Goal: Task Accomplishment & Management: Use online tool/utility

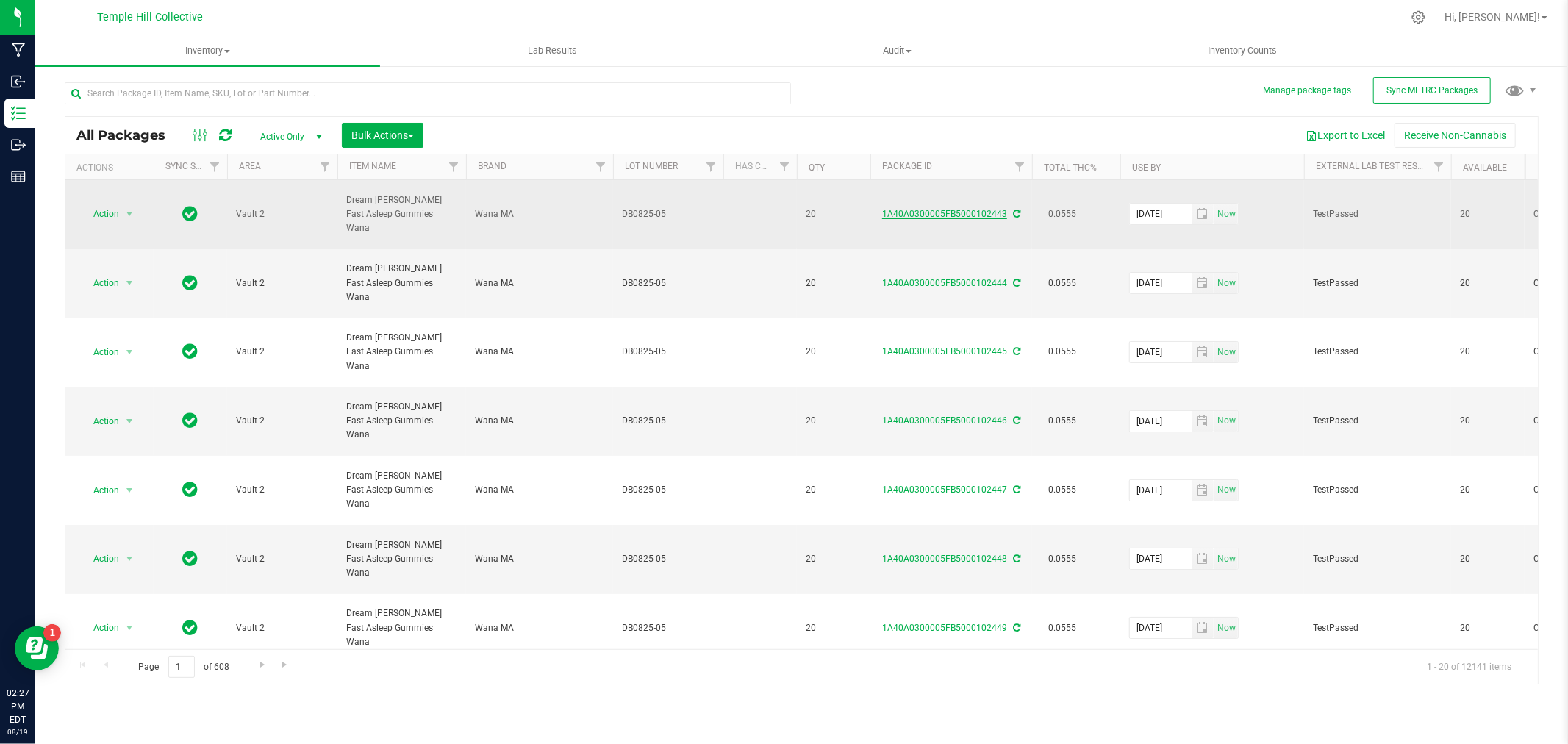
click at [930, 209] on link "1A40A0300005FB5000102443" at bounding box center [945, 213] width 125 height 10
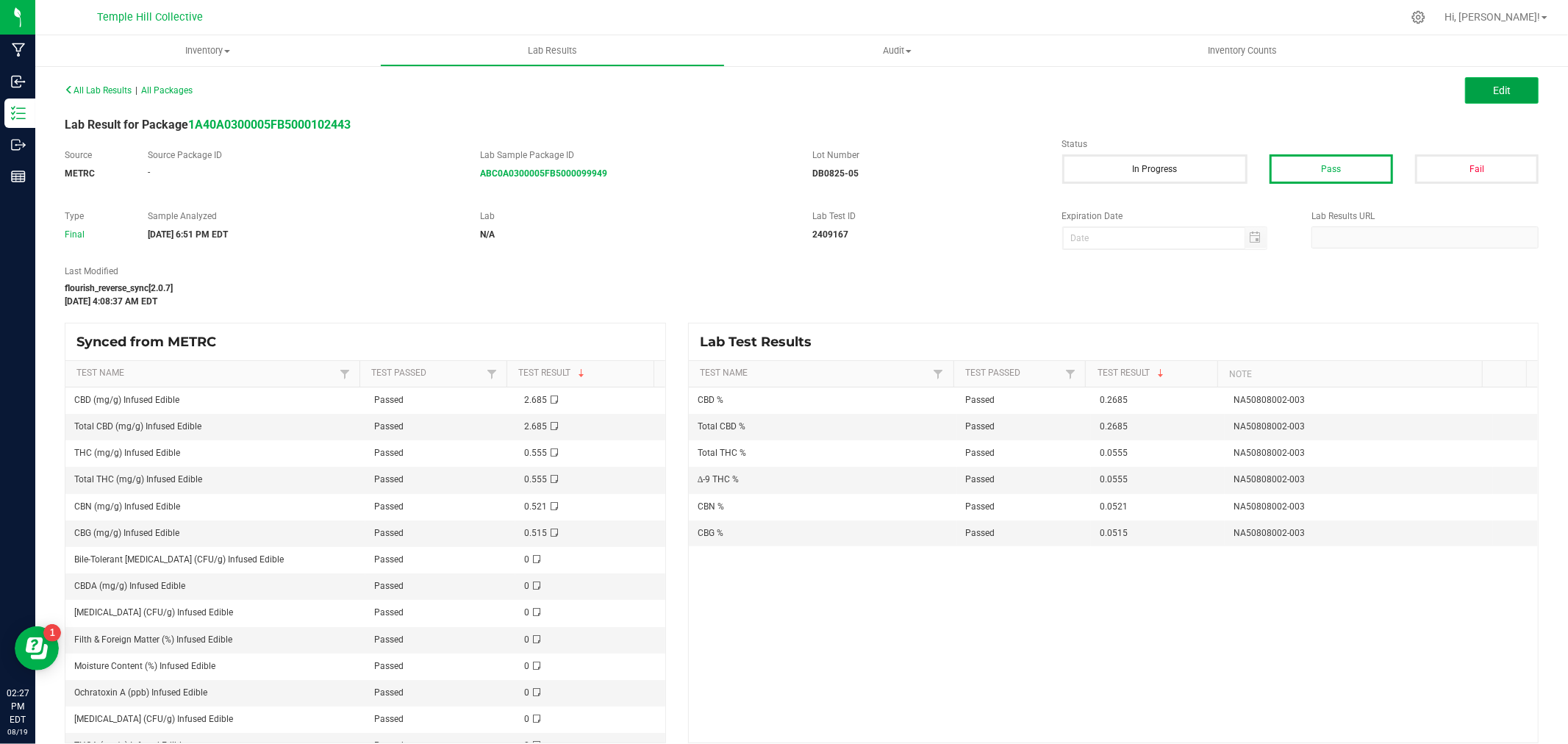
click at [1500, 86] on button "Edit" at bounding box center [1502, 90] width 74 height 26
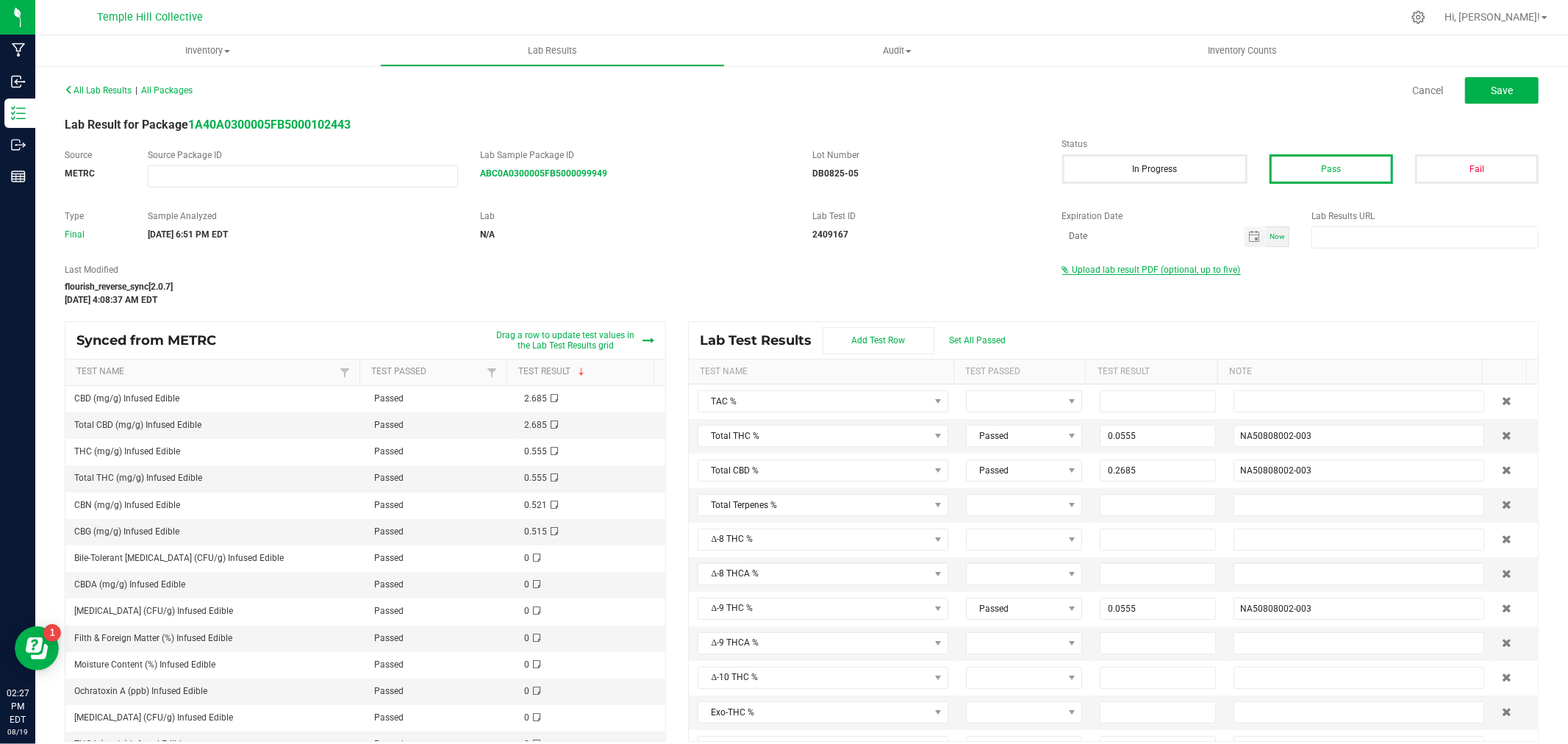
click at [1140, 269] on span "Upload lab result PDF (optional, up to five)" at bounding box center [1156, 269] width 169 height 10
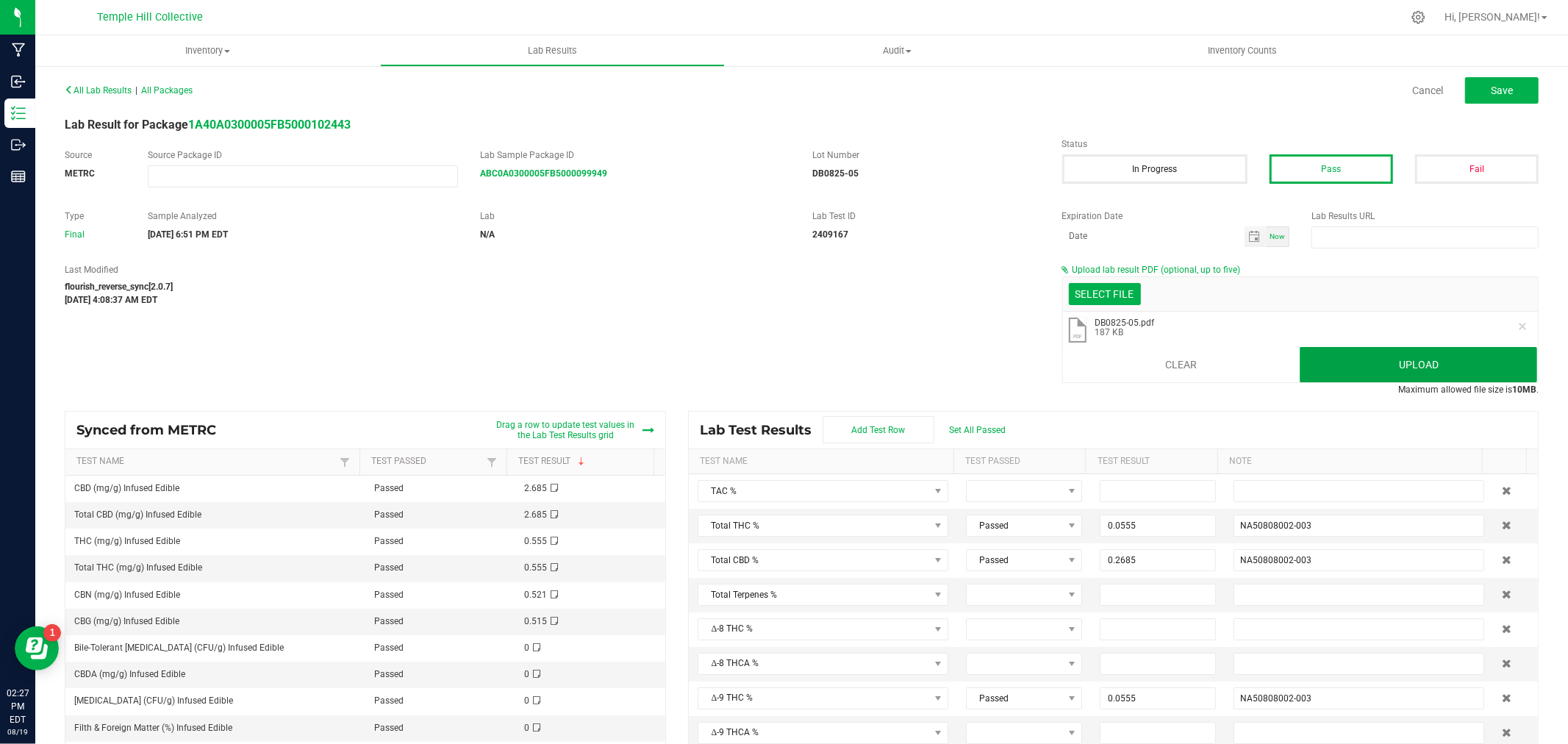
click at [1399, 360] on button "Upload" at bounding box center [1418, 364] width 237 height 35
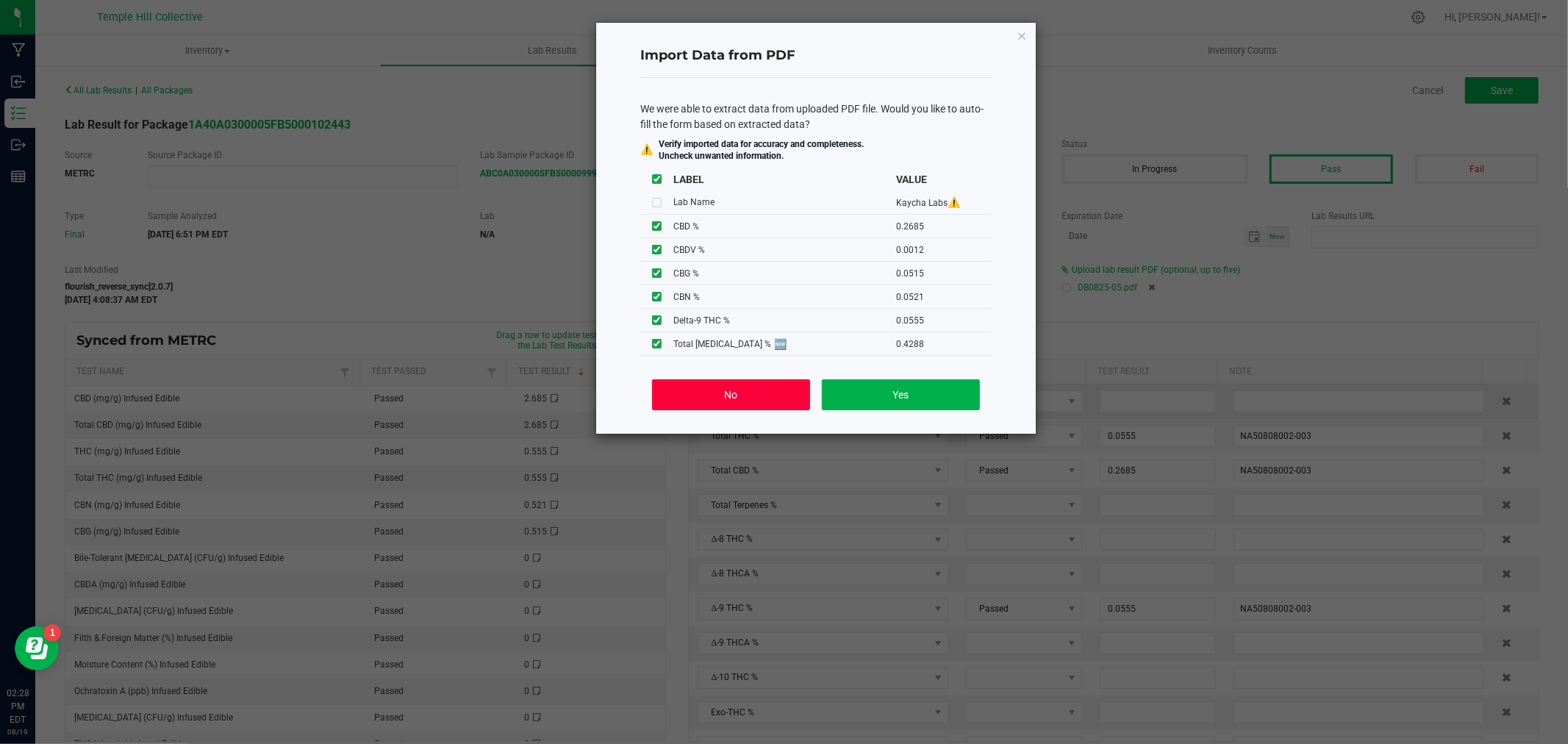
drag, startPoint x: 752, startPoint y: 391, endPoint x: 777, endPoint y: 384, distance: 26.0
click at [753, 391] on button "No" at bounding box center [731, 395] width 158 height 31
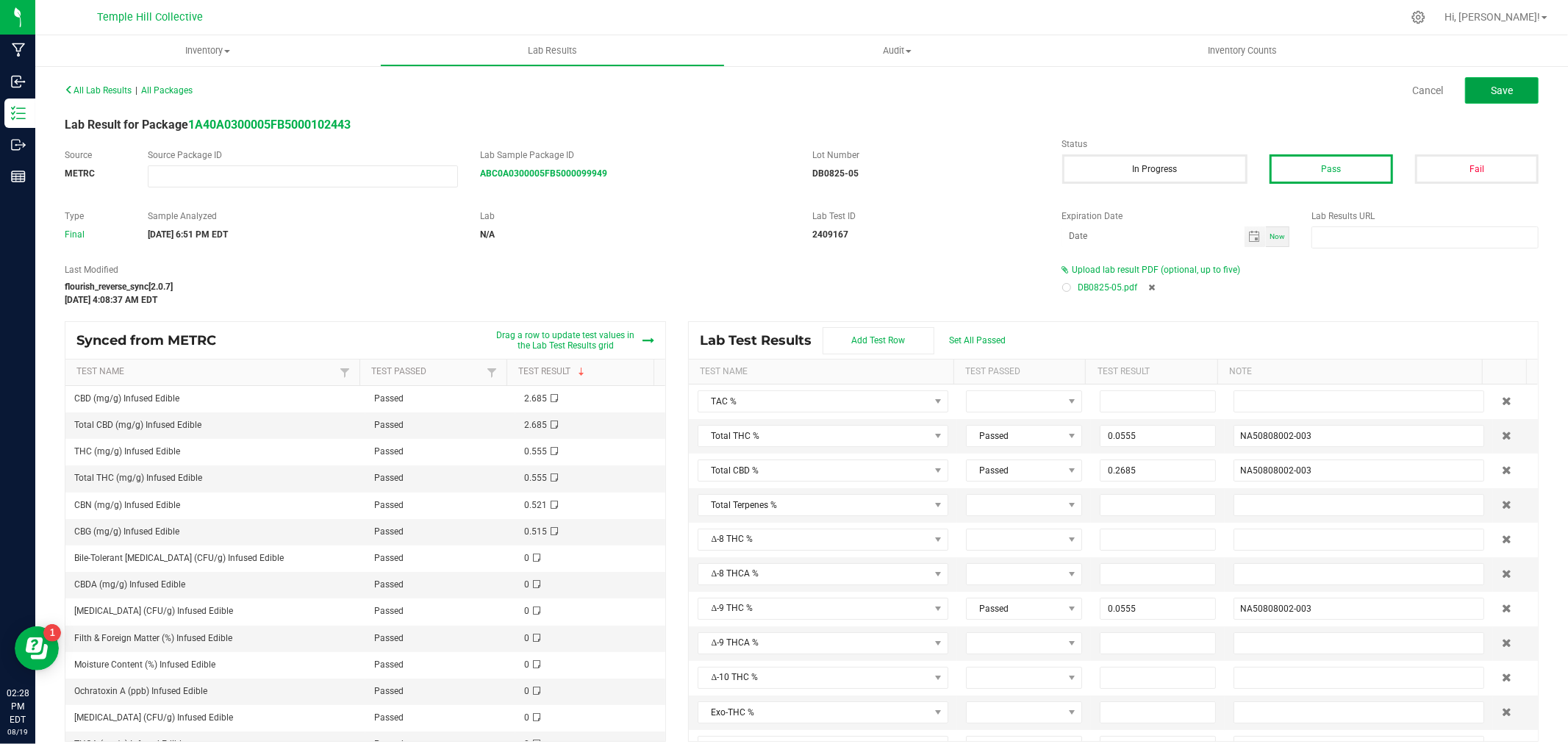
click at [1498, 79] on button "Save" at bounding box center [1502, 90] width 74 height 26
type input "0.0555"
type input "NA50808002-003"
type input "0.2685"
type input "0.0555"
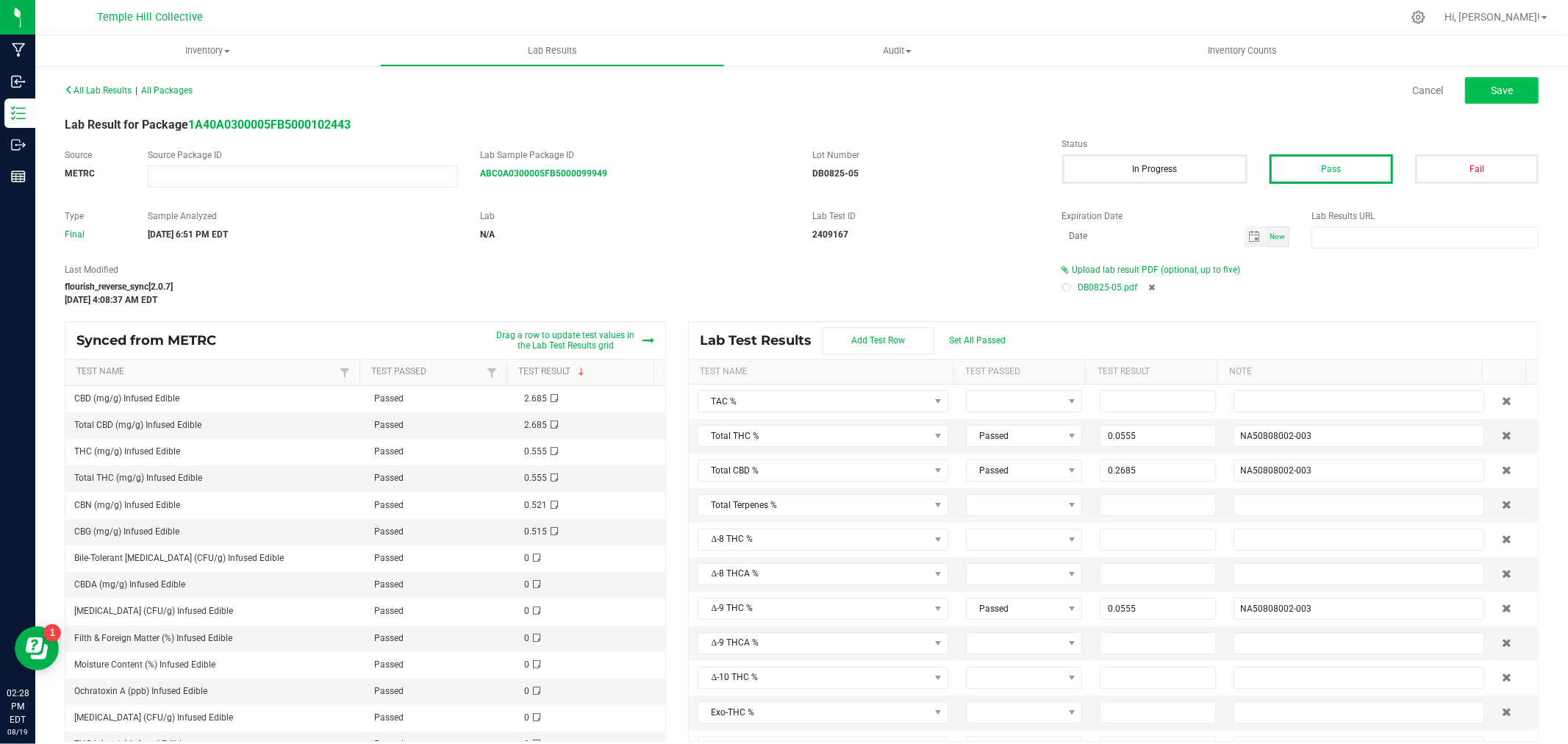
type input "0.2685"
type input "NA50808002-003"
type input "0.0515"
type input "NA50808002-003"
type input "0.0521"
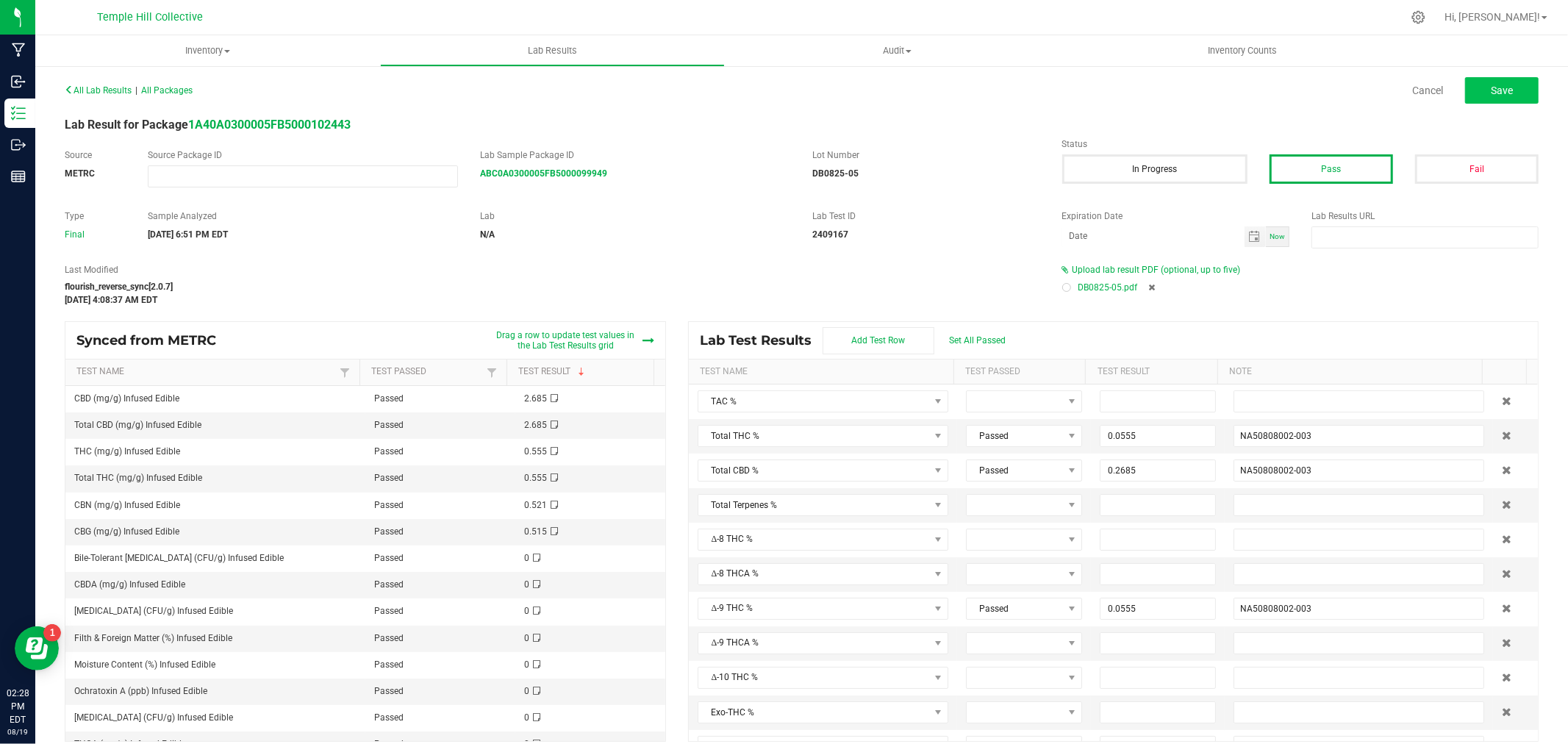
type input "NA50808002-003"
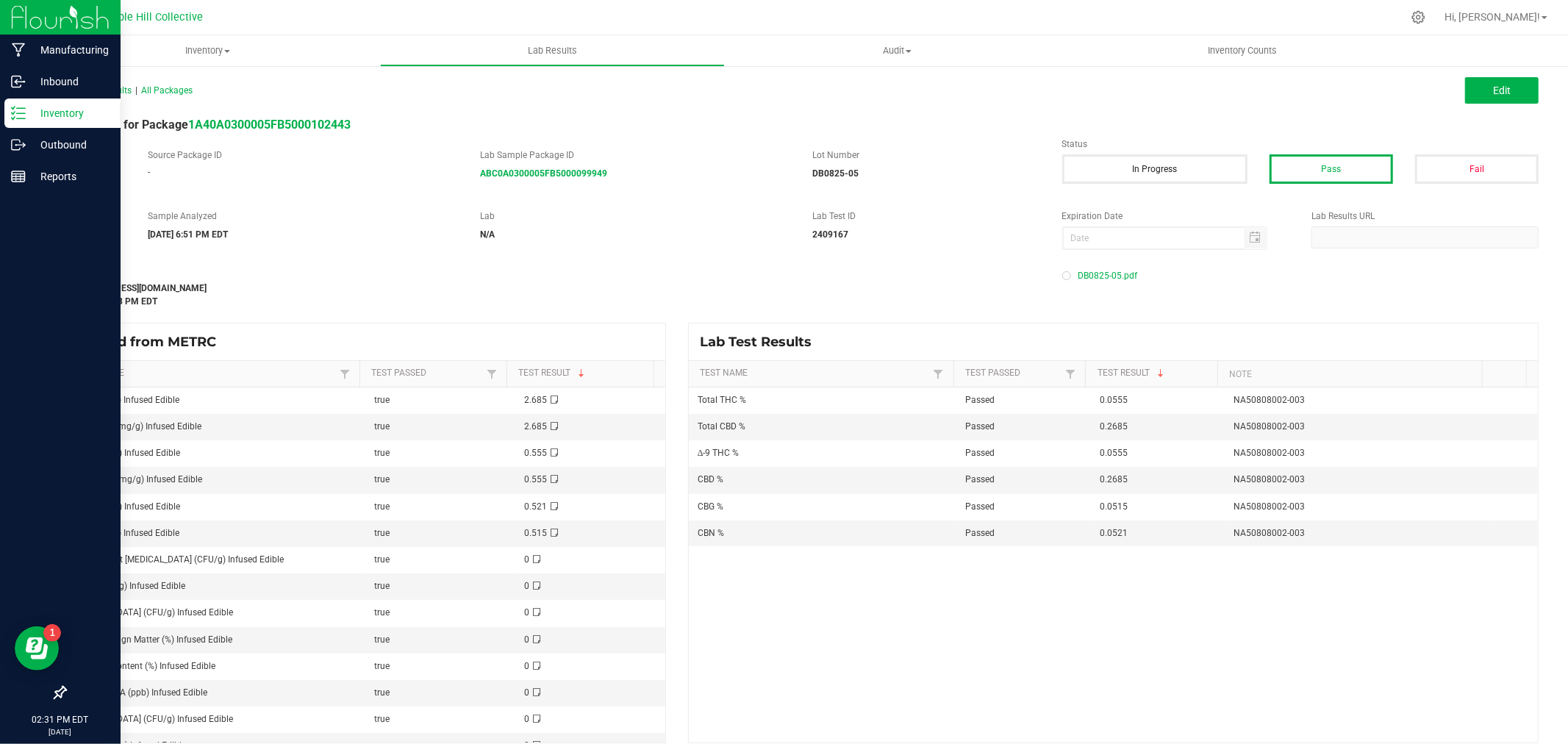
click at [24, 112] on icon at bounding box center [18, 113] width 14 height 14
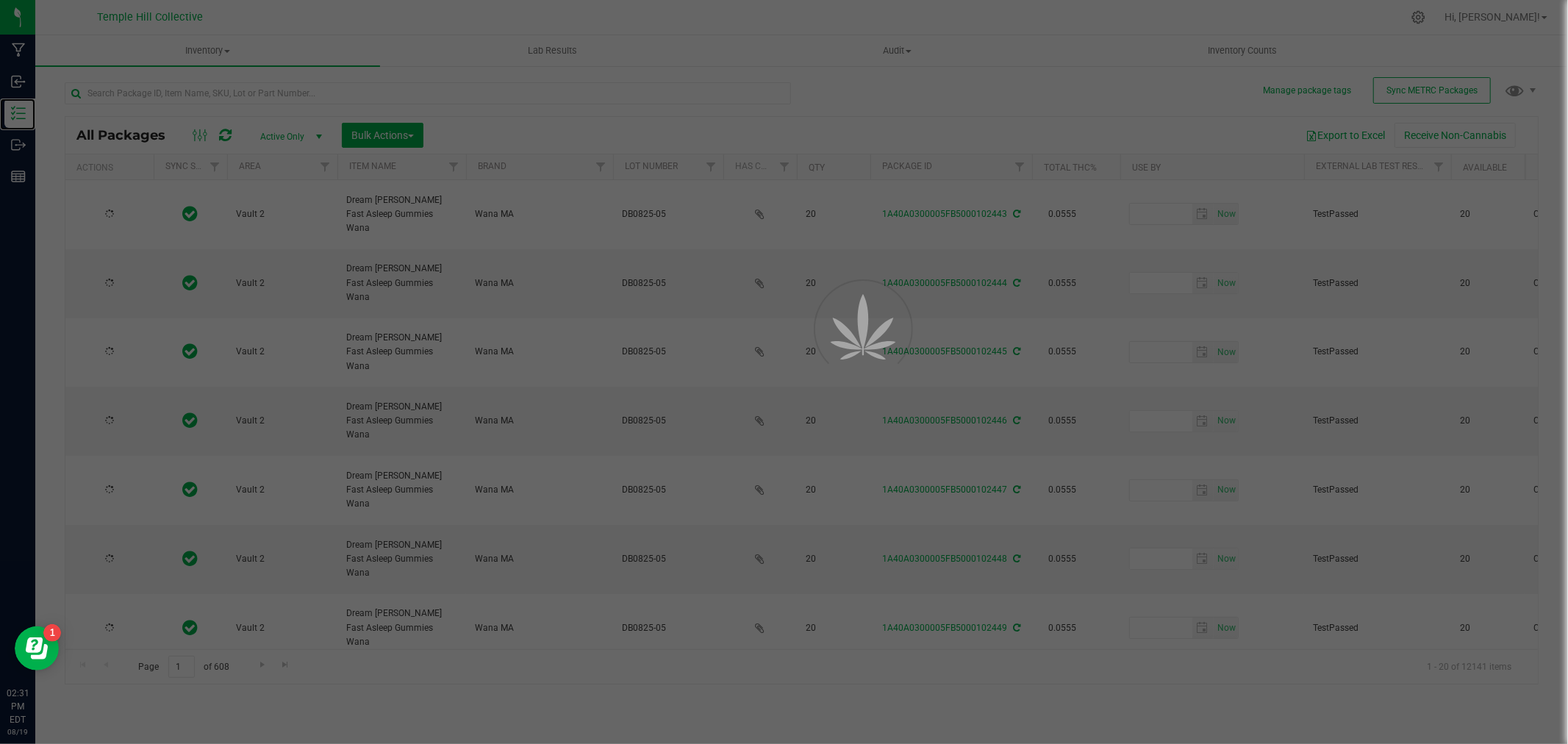
type input "2026-08-05"
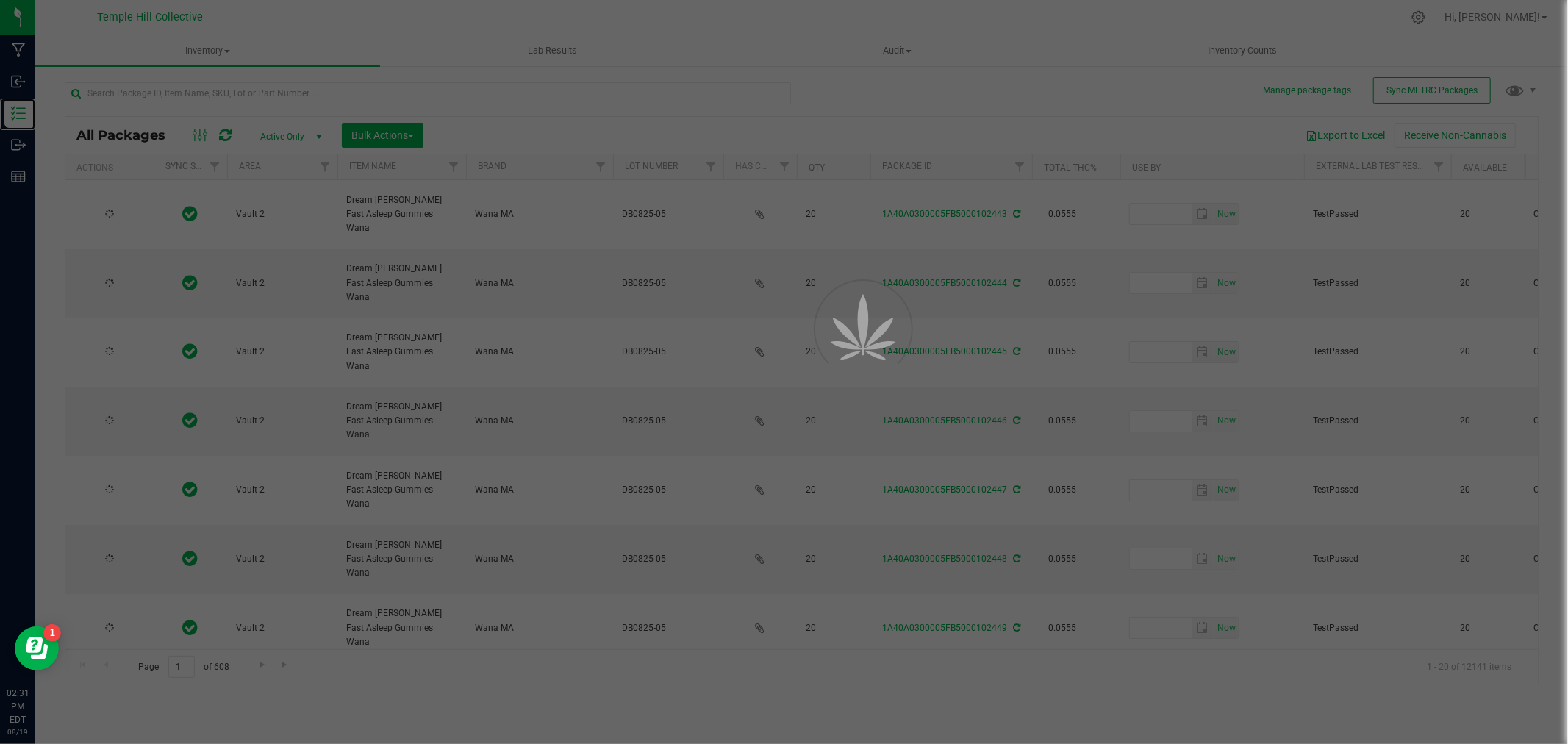
type input "2026-08-05"
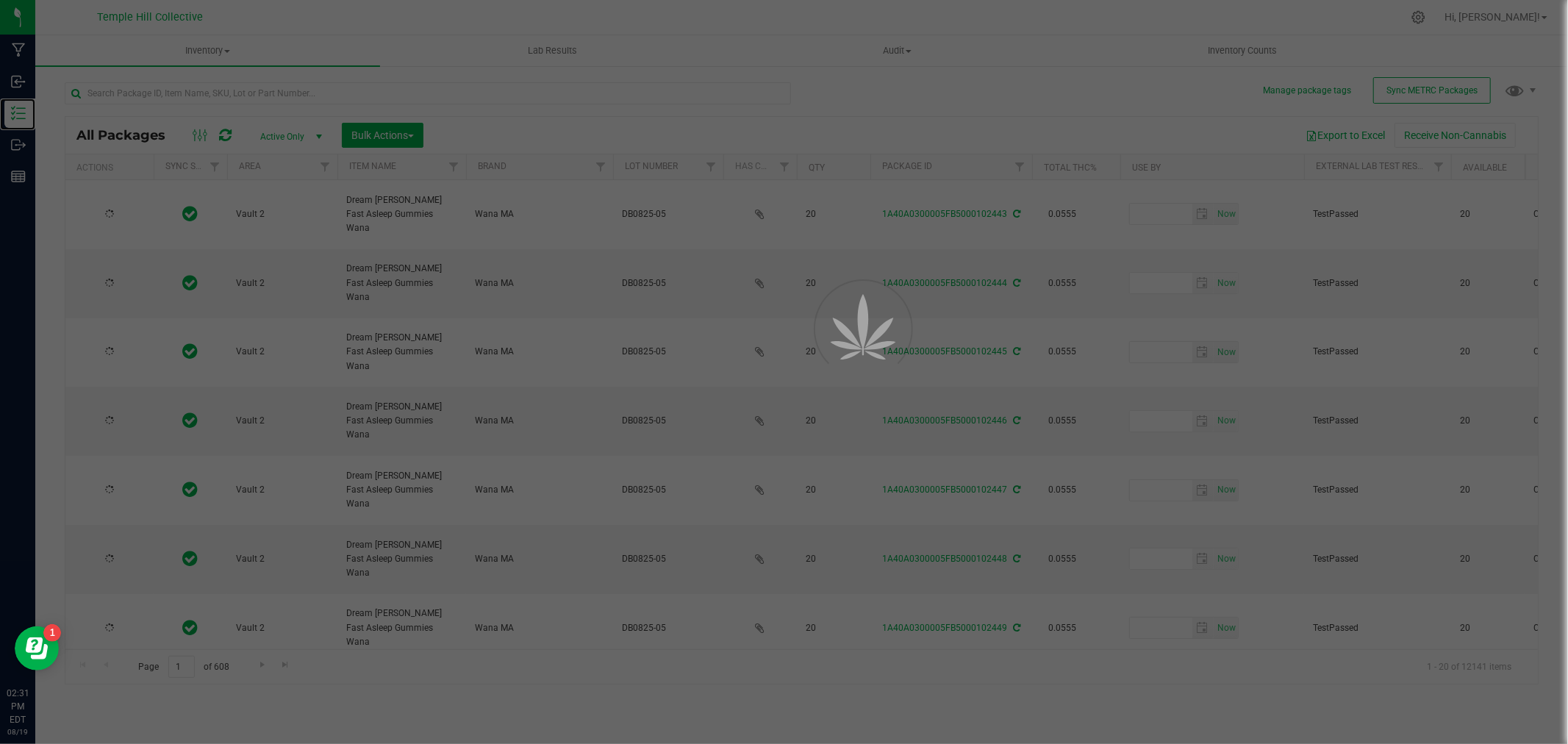
type input "2026-08-05"
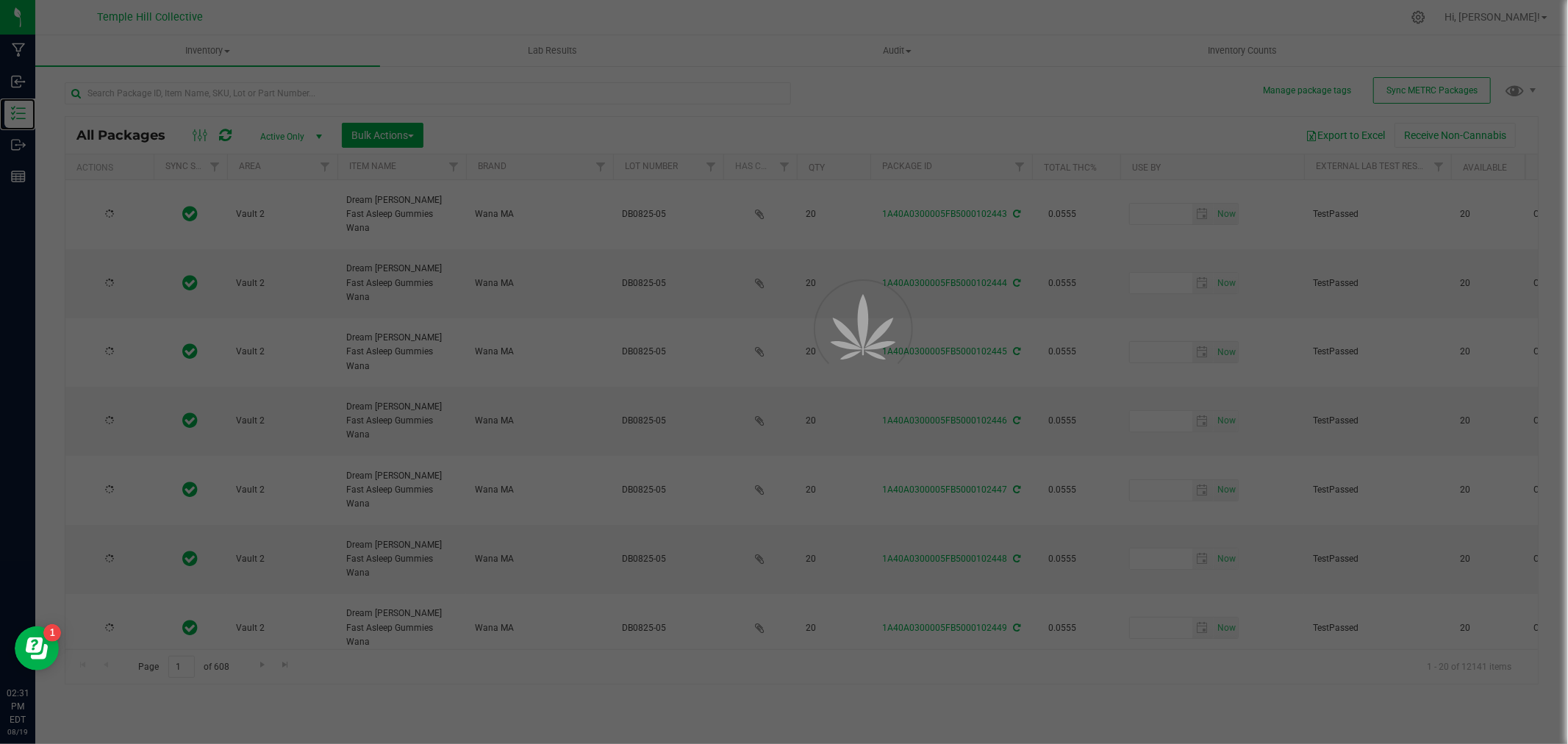
type input "2026-08-05"
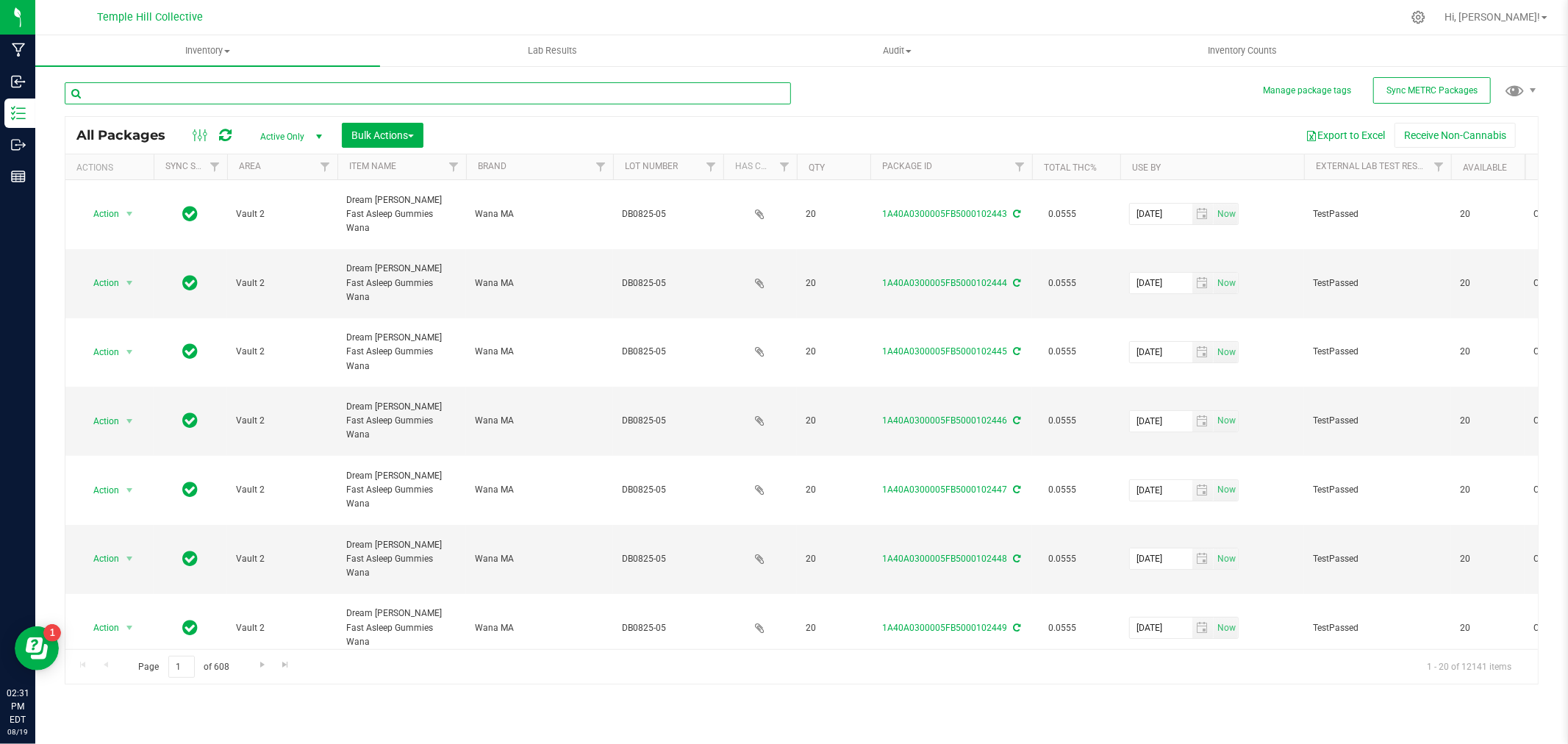
click at [404, 90] on input "text" at bounding box center [428, 93] width 726 height 22
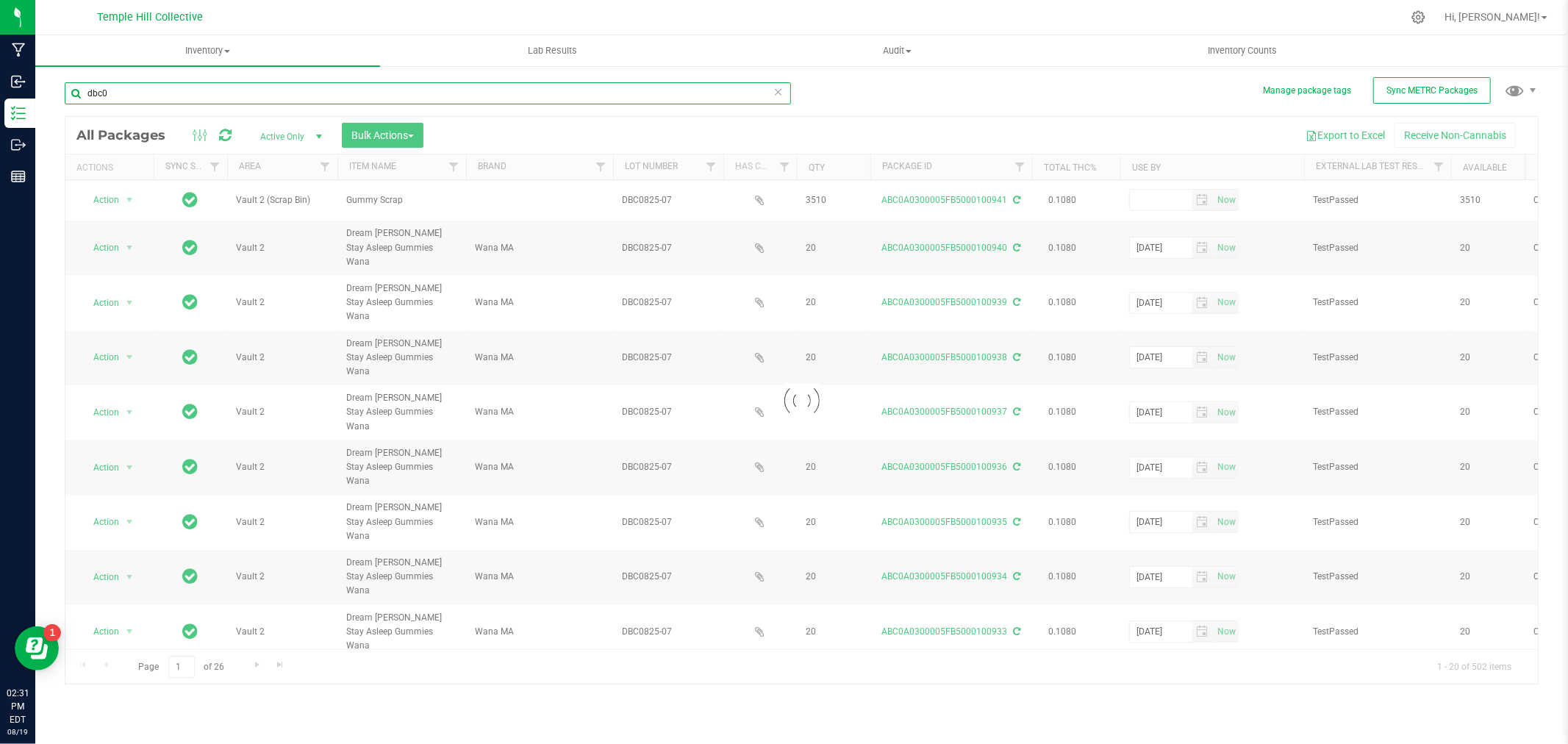
type input "dbc08"
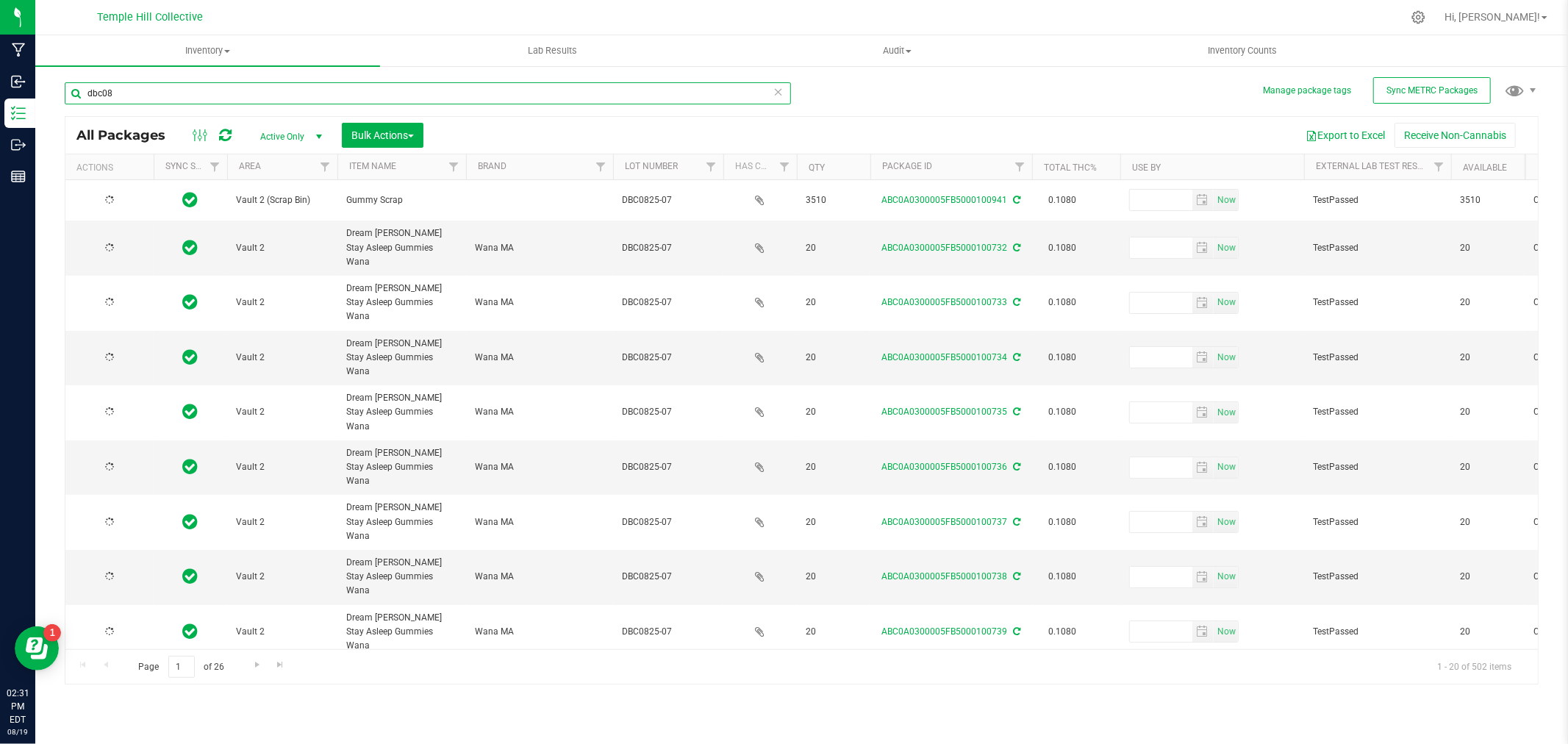
type input "[DATE]"
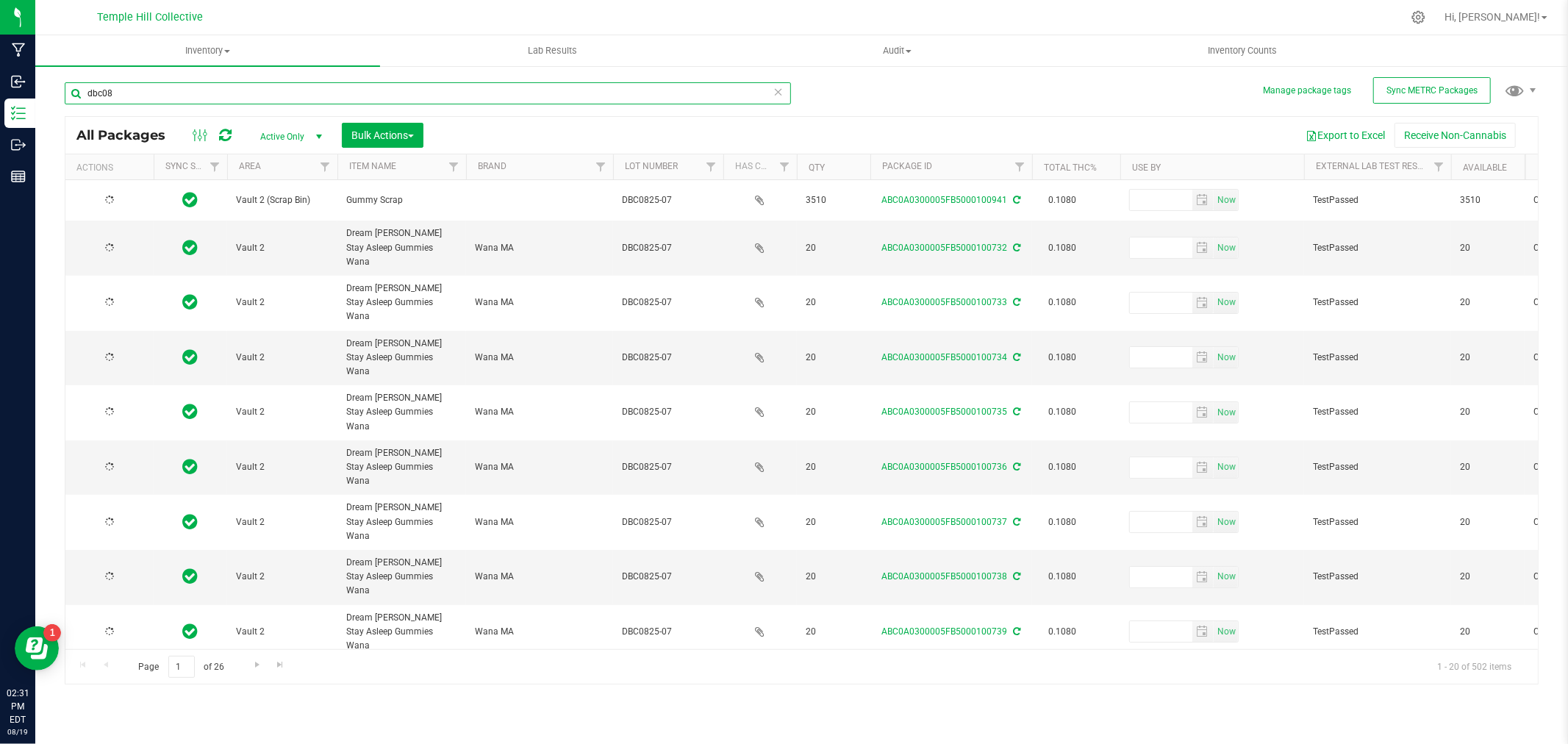
type input "[DATE]"
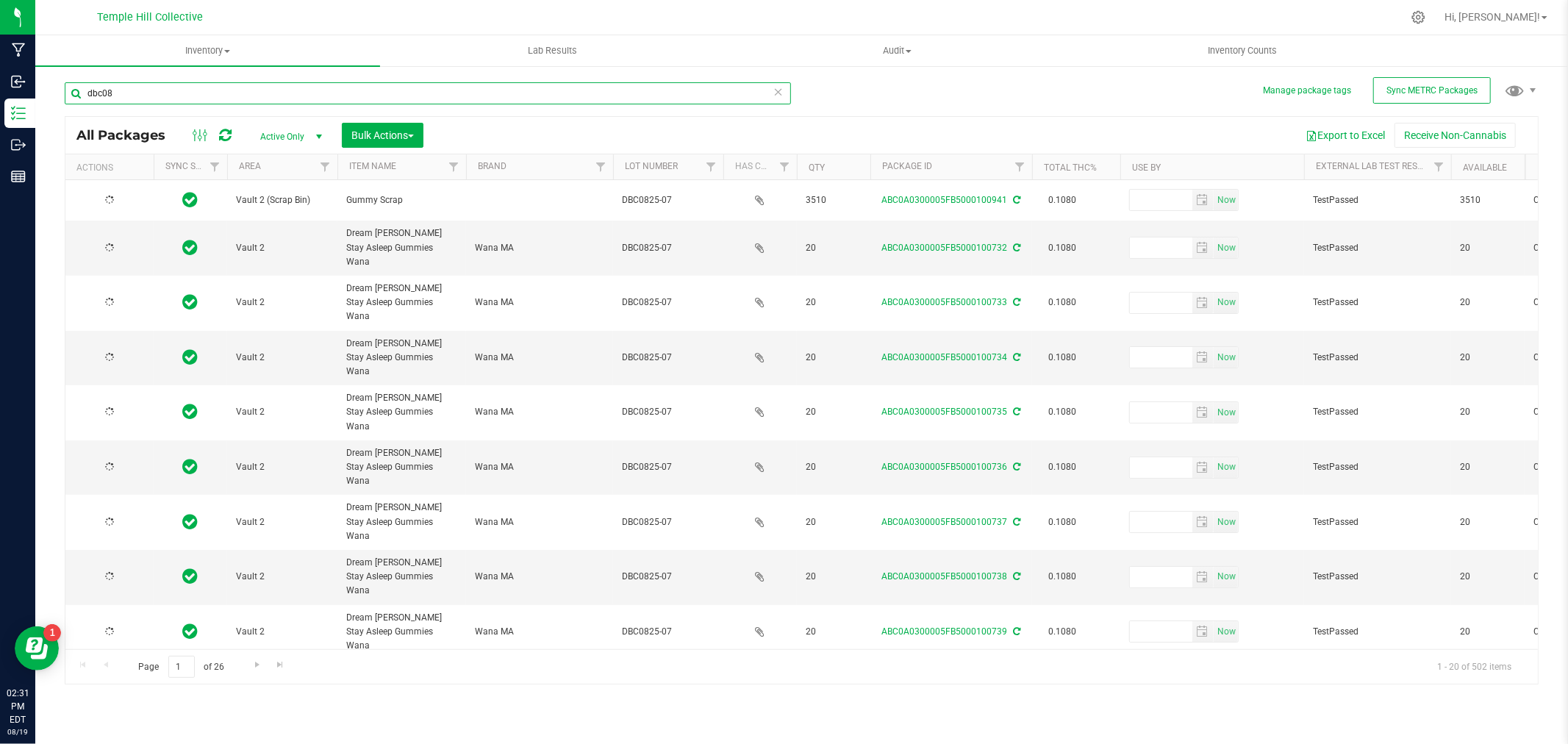
type input "[DATE]"
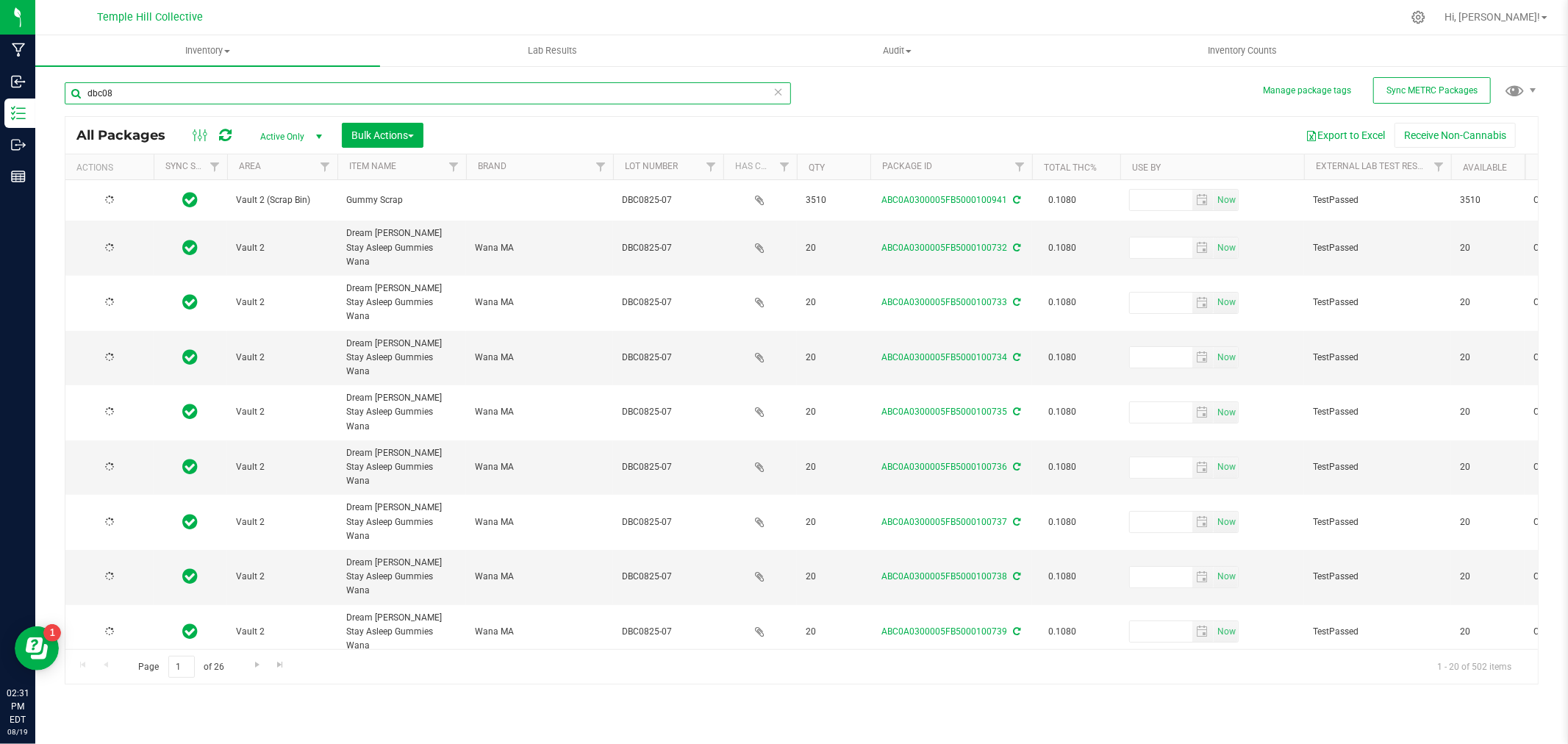
type input "[DATE]"
type input "dbc0825-07"
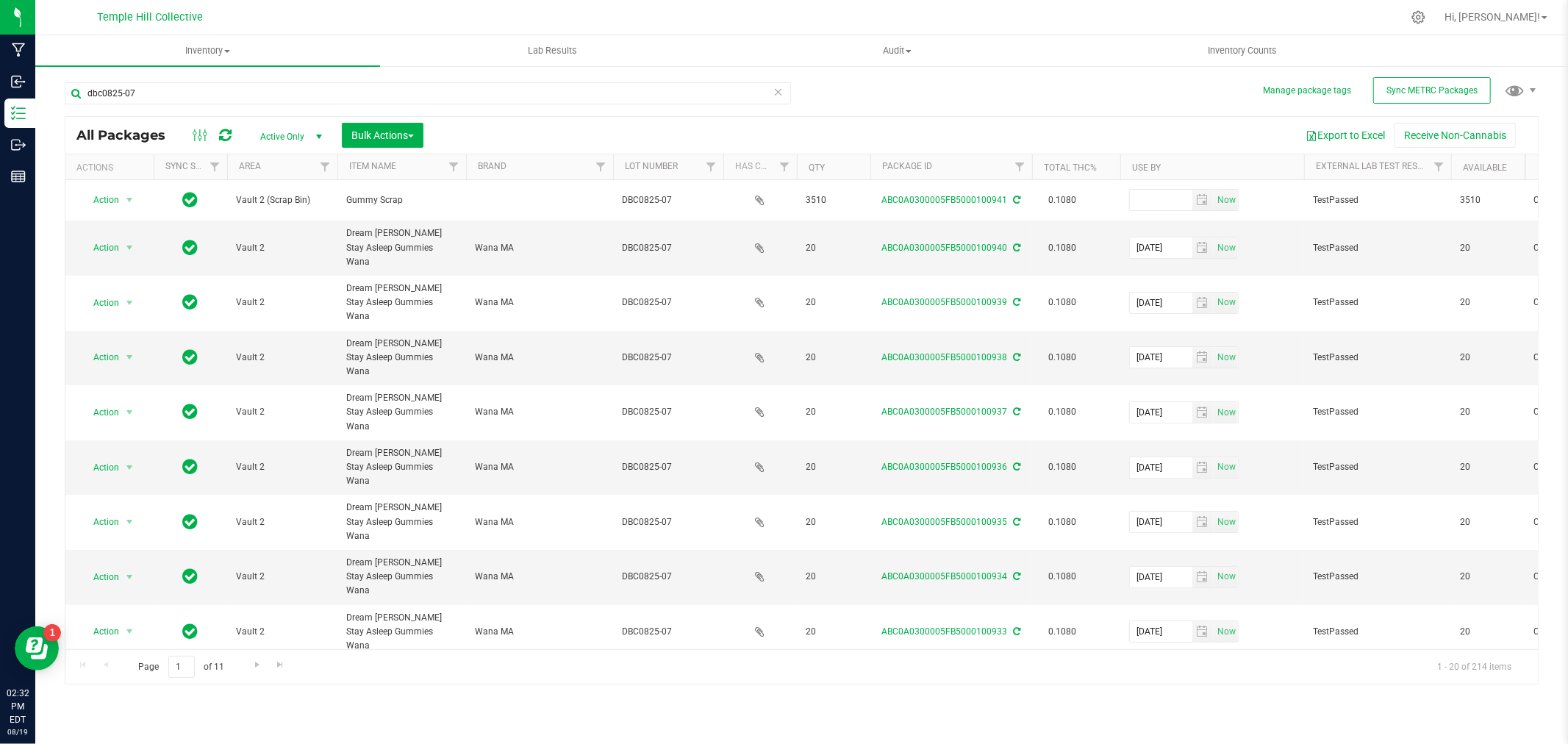
click at [780, 90] on icon at bounding box center [778, 91] width 10 height 18
